Goal: Download file/media

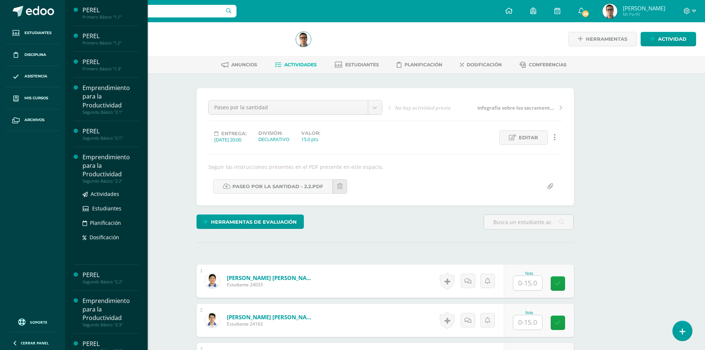
click at [118, 169] on div "Emprendimiento para la Productividad" at bounding box center [111, 166] width 56 height 26
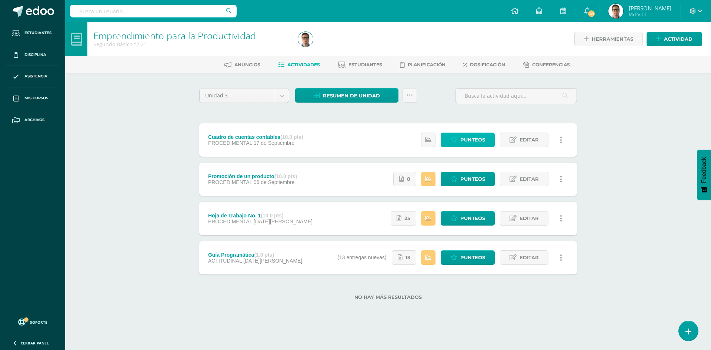
click at [464, 143] on span "Punteos" at bounding box center [472, 140] width 25 height 14
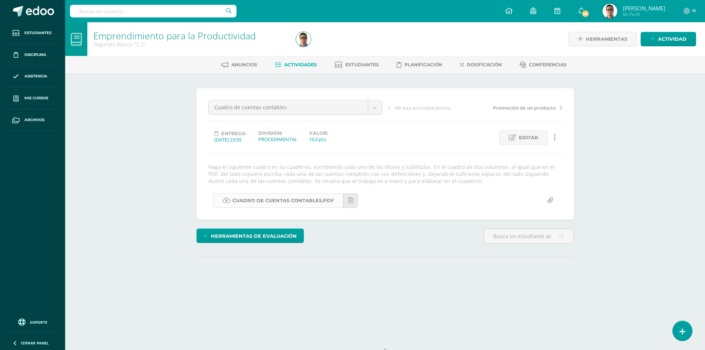
click at [287, 199] on link "CUADRO DE CUENTAS CONTABLES.pdf" at bounding box center [278, 200] width 130 height 14
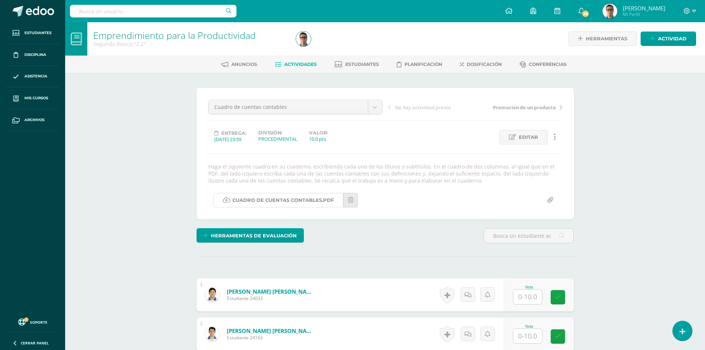
scroll to position [1, 0]
drag, startPoint x: 277, startPoint y: 197, endPoint x: 257, endPoint y: 162, distance: 39.9
click at [277, 197] on link "CUADRO DE CUENTAS CONTABLES.pdf" at bounding box center [278, 199] width 130 height 14
